Goal: Find contact information: Find contact information

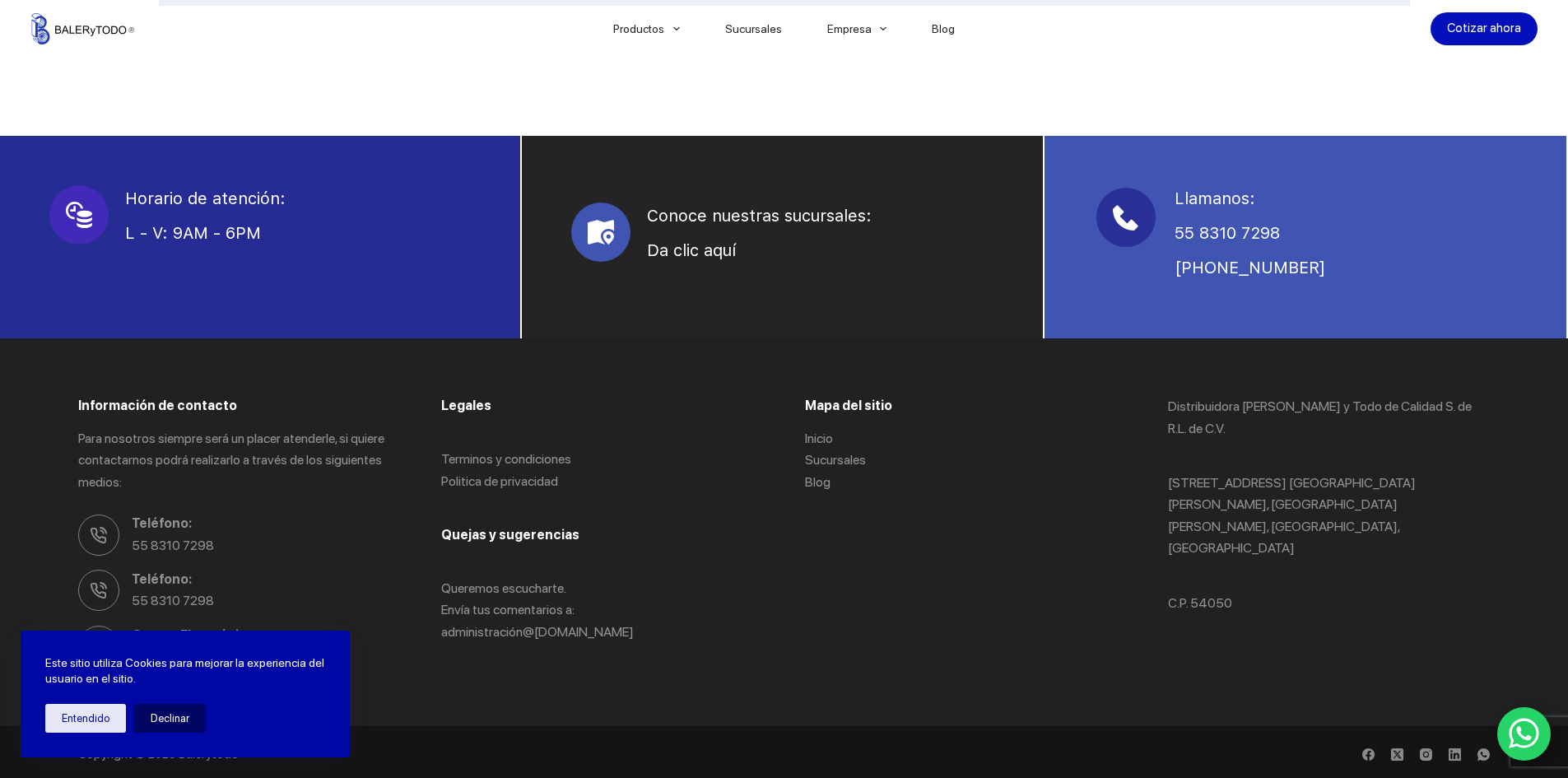
scroll to position [1094, 0]
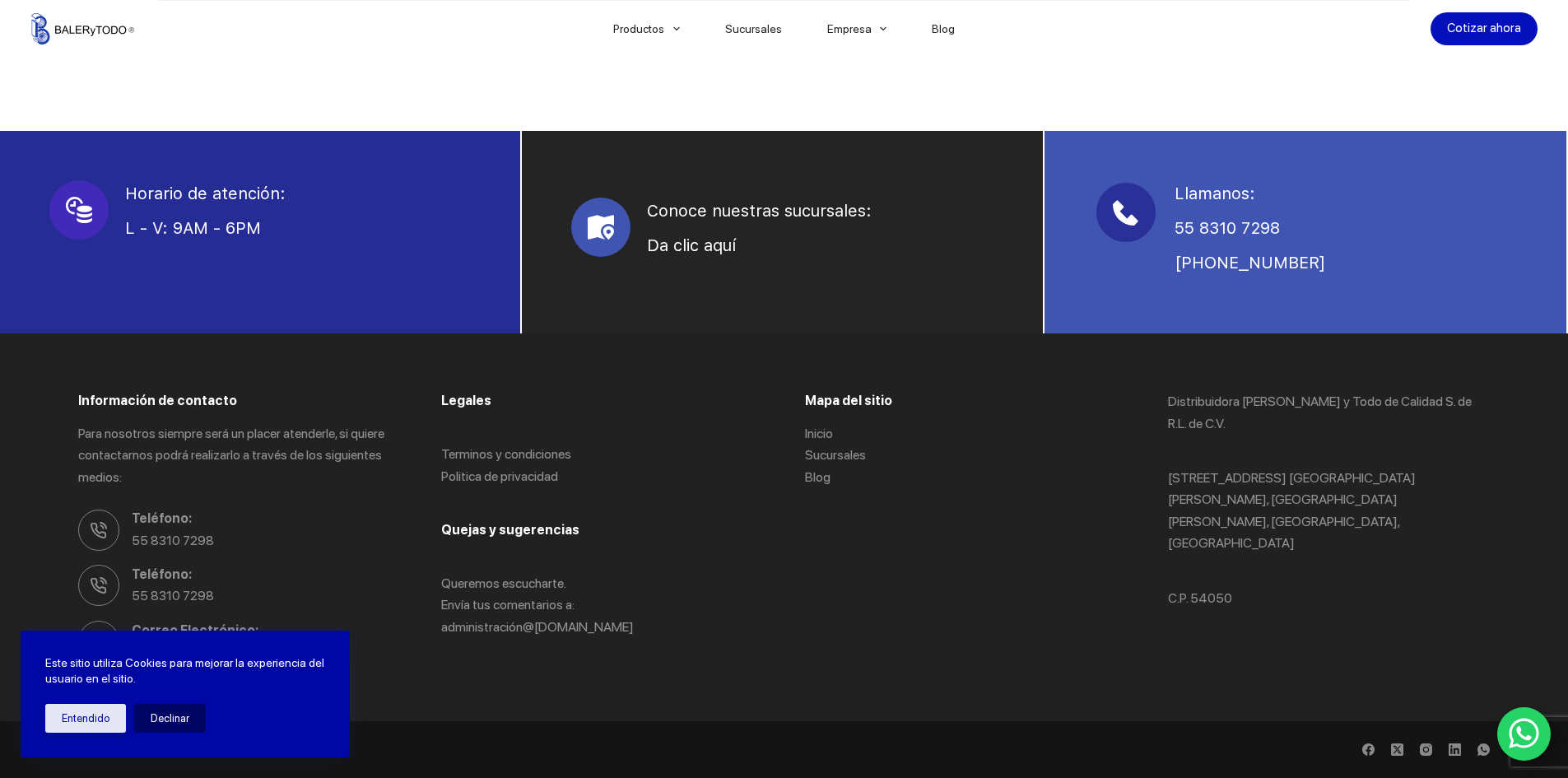
click at [296, 331] on div at bounding box center [260, 232] width 520 height 202
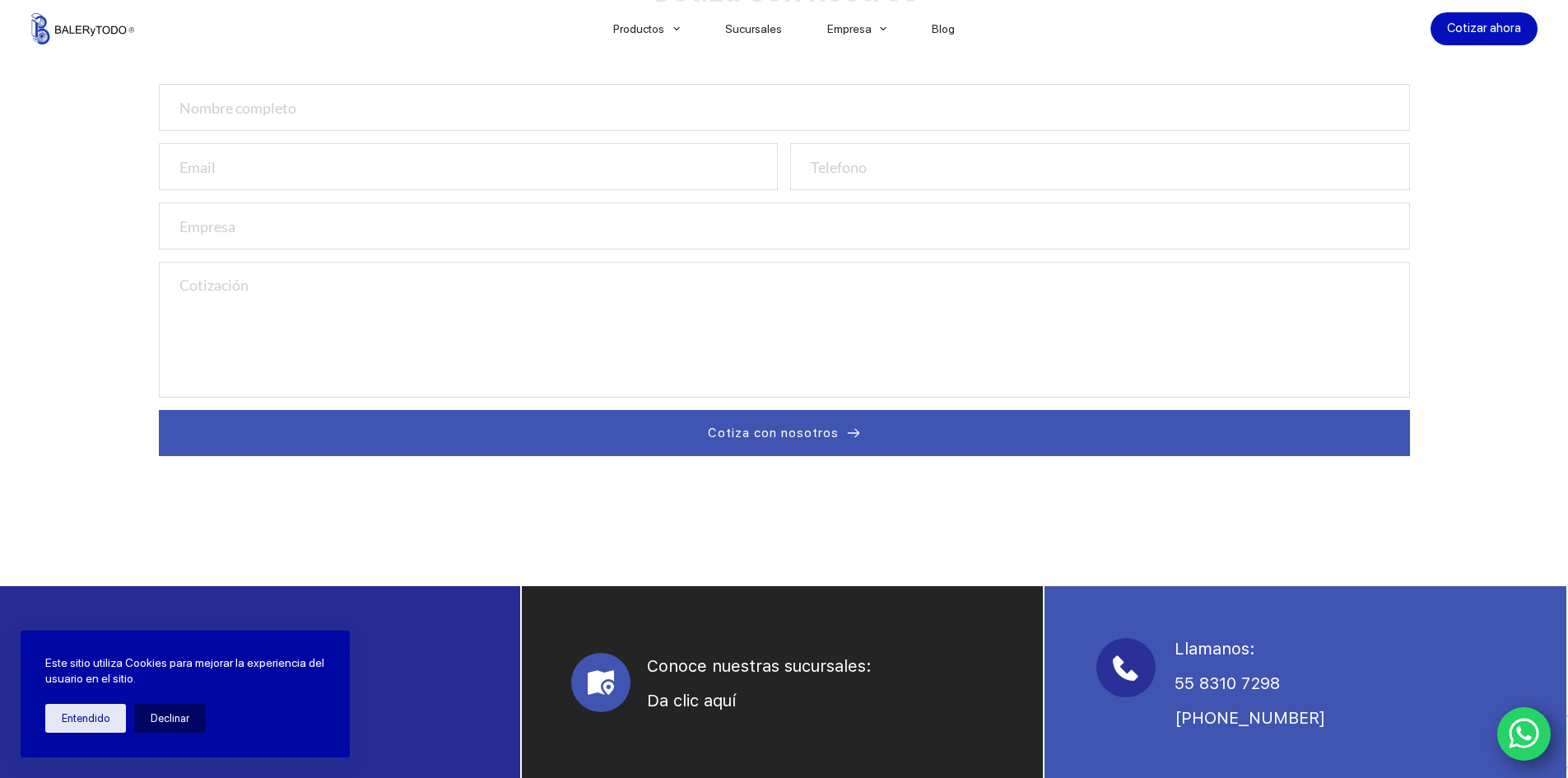
scroll to position [494, 0]
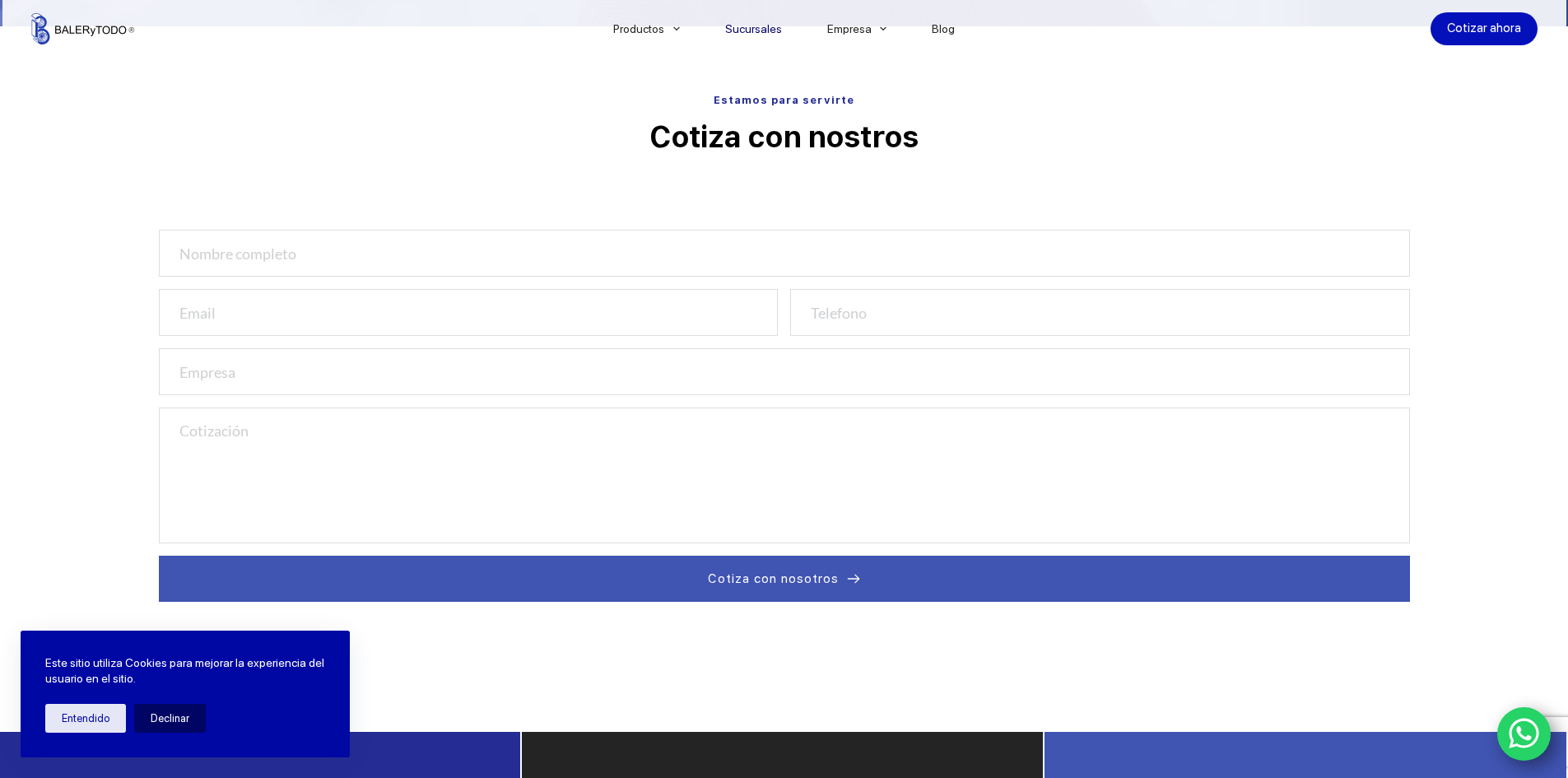
click at [776, 29] on link "Sucursales" at bounding box center [753, 29] width 102 height 0
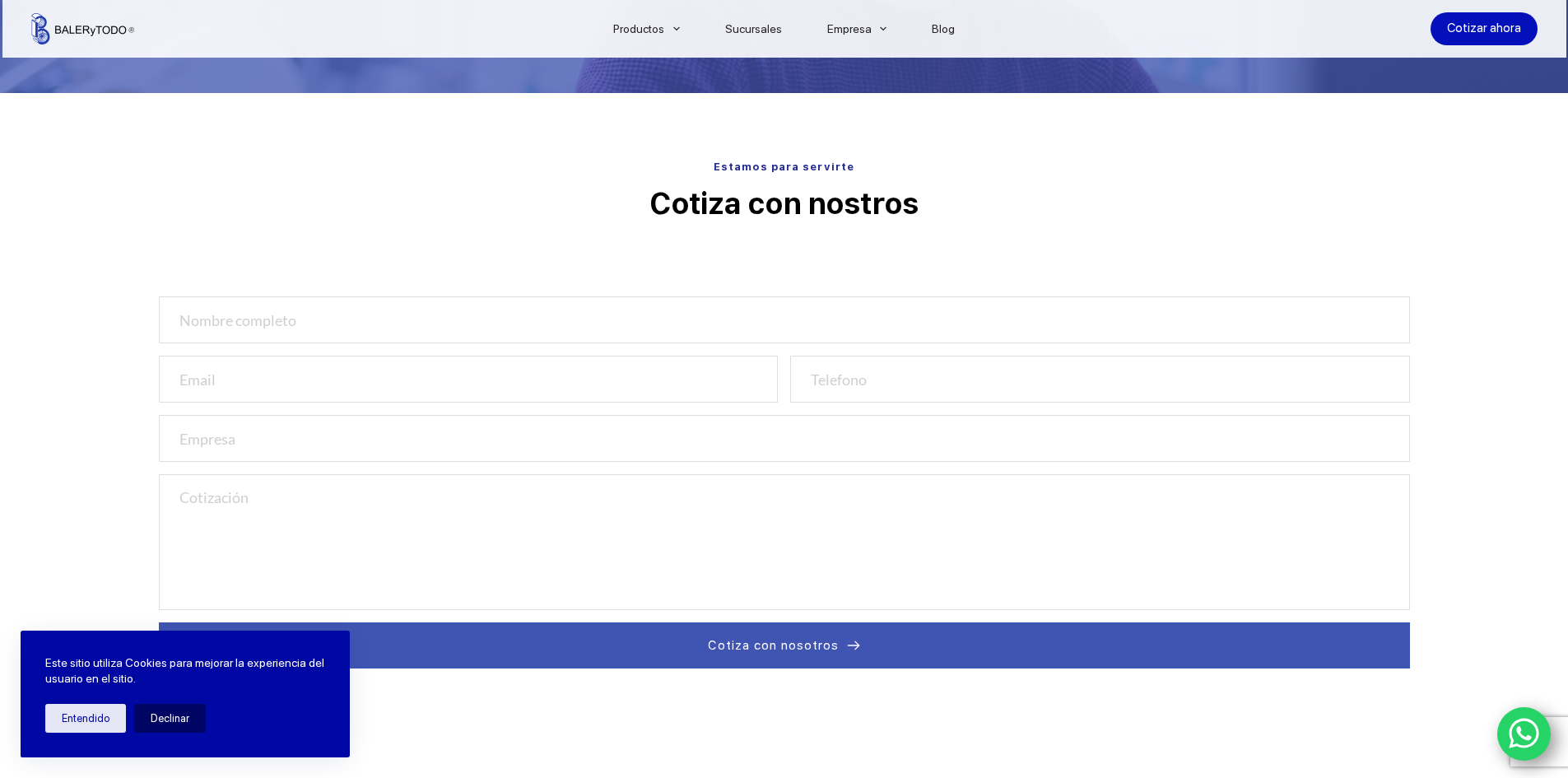
scroll to position [330, 0]
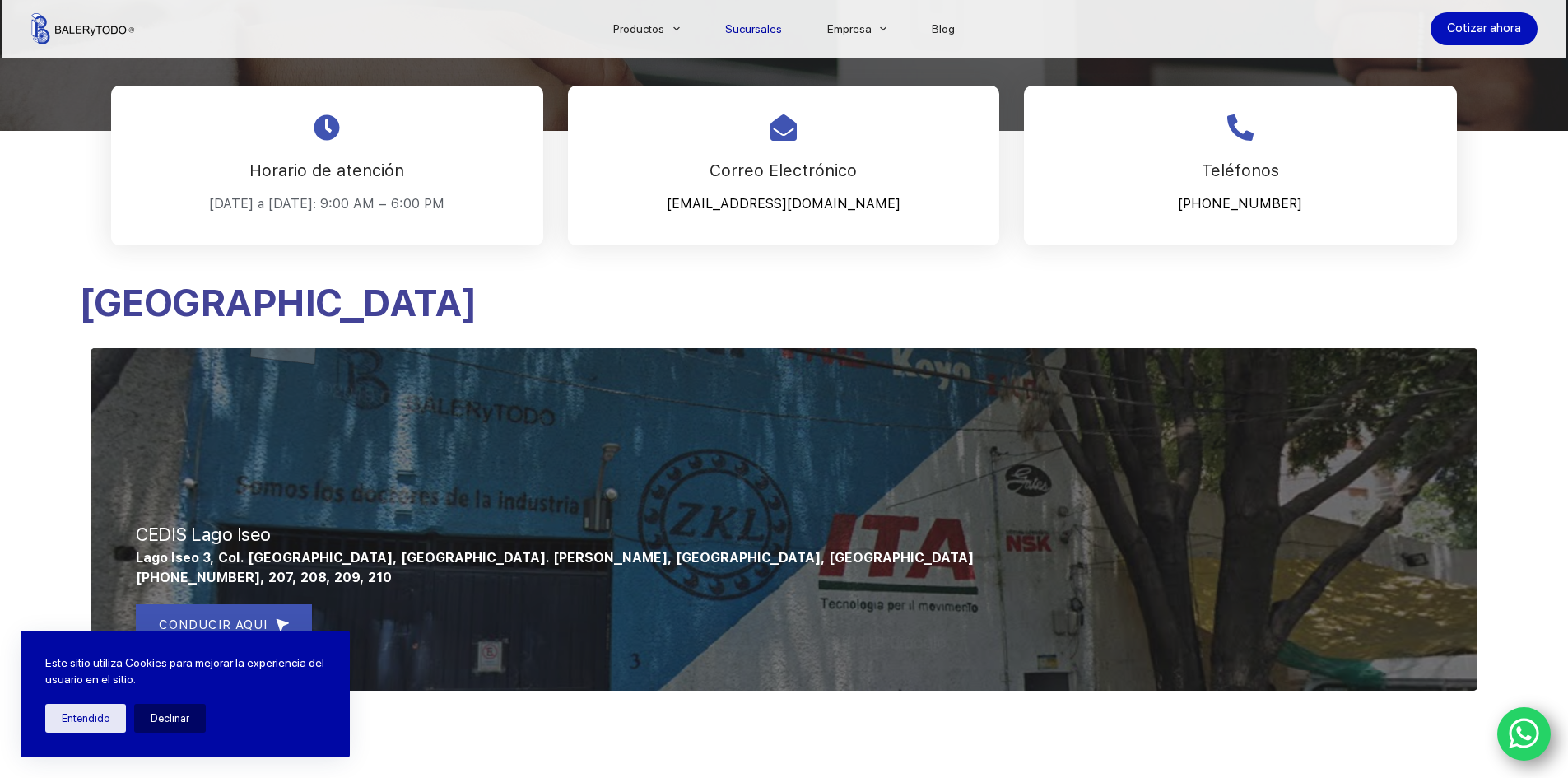
scroll to position [412, 0]
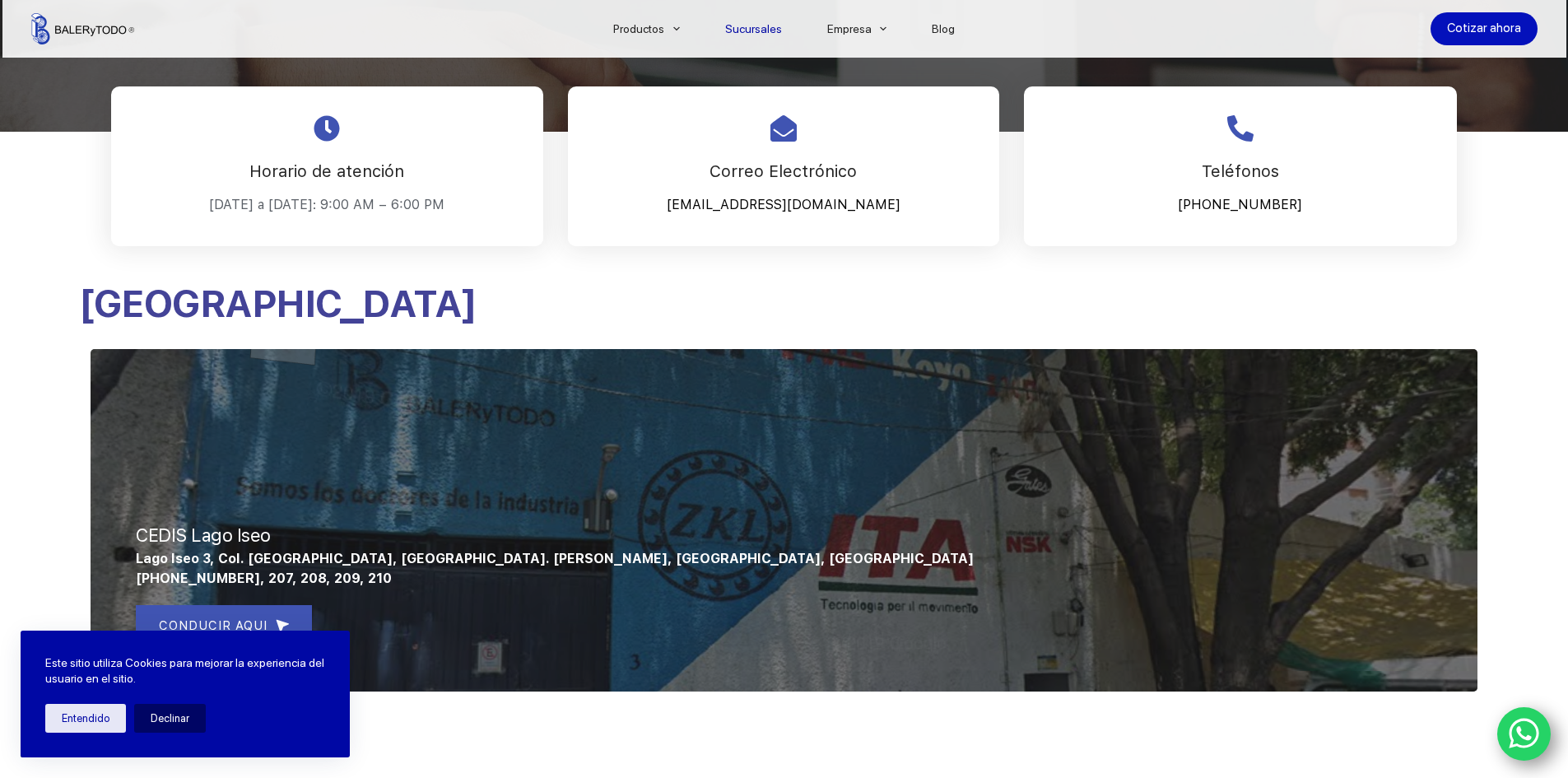
click at [802, 194] on p "Cotizaciones@balerytodo.com" at bounding box center [783, 205] width 390 height 25
click at [785, 127] on use at bounding box center [784, 128] width 26 height 26
click at [756, 211] on p "Cotizaciones@balerytodo.com" at bounding box center [783, 205] width 390 height 25
